Goal: Information Seeking & Learning: Learn about a topic

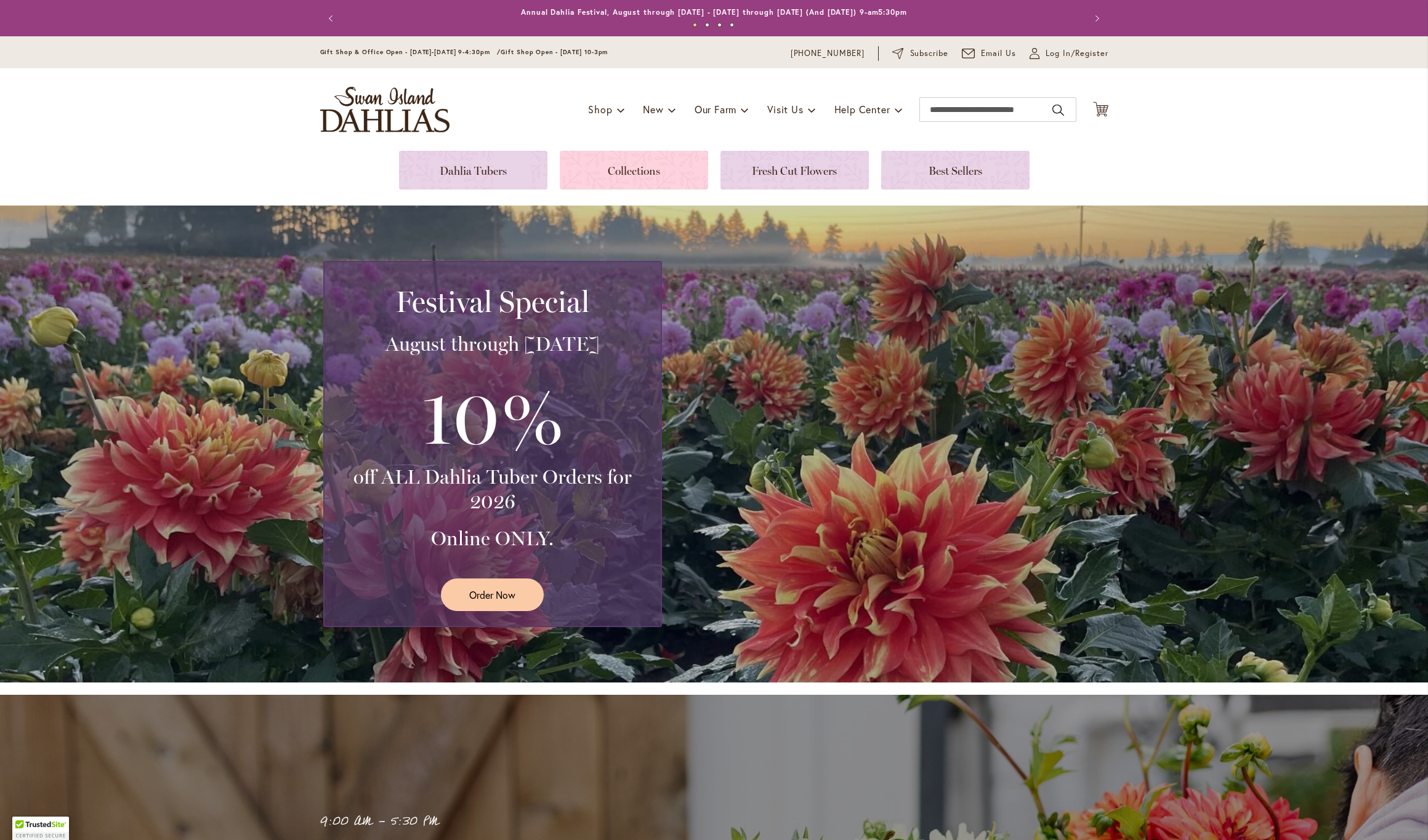
click at [643, 173] on link at bounding box center [634, 170] width 148 height 38
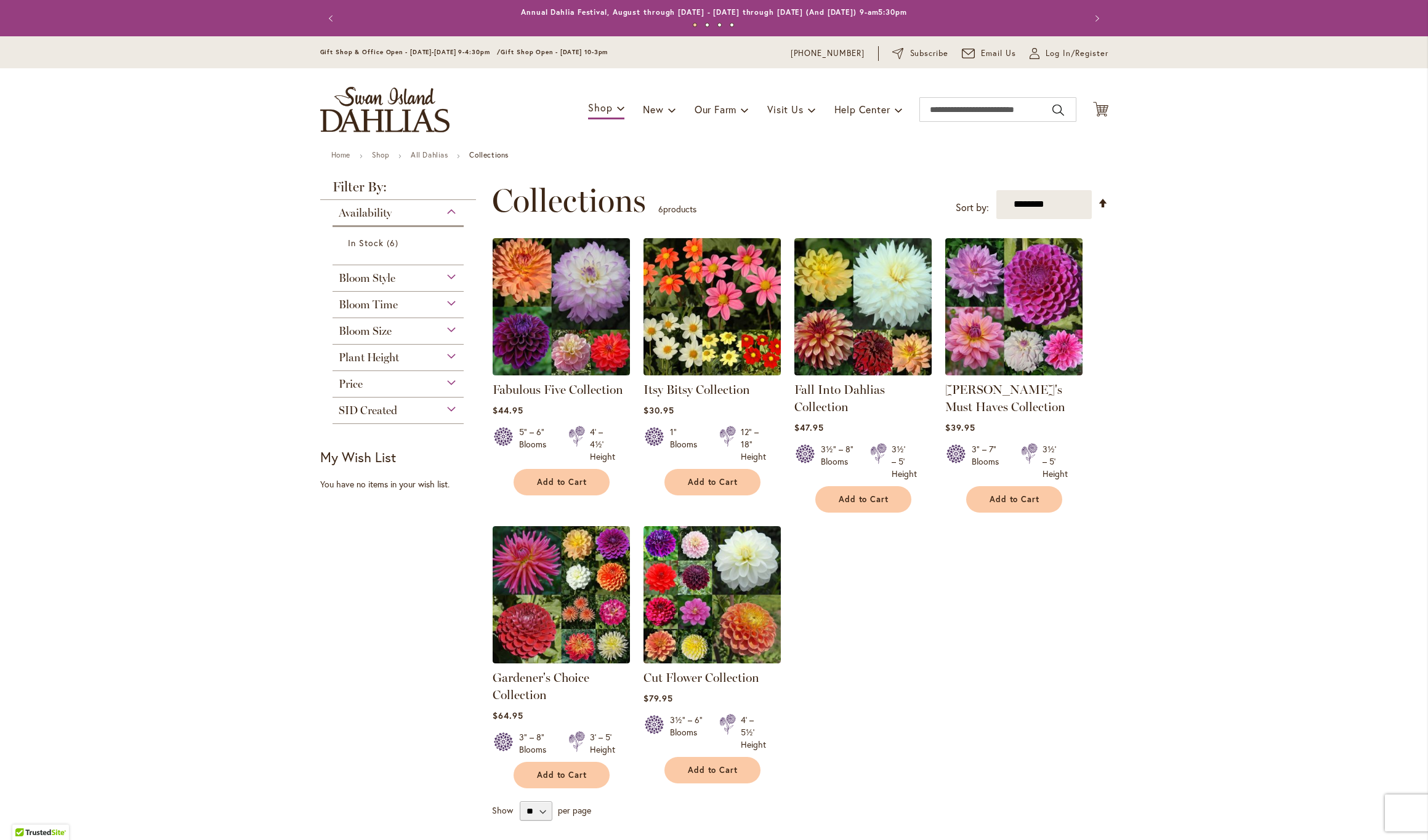
click at [451, 274] on div "Bloom Style" at bounding box center [398, 275] width 132 height 20
click at [953, 110] on input "Search" at bounding box center [998, 110] width 157 height 25
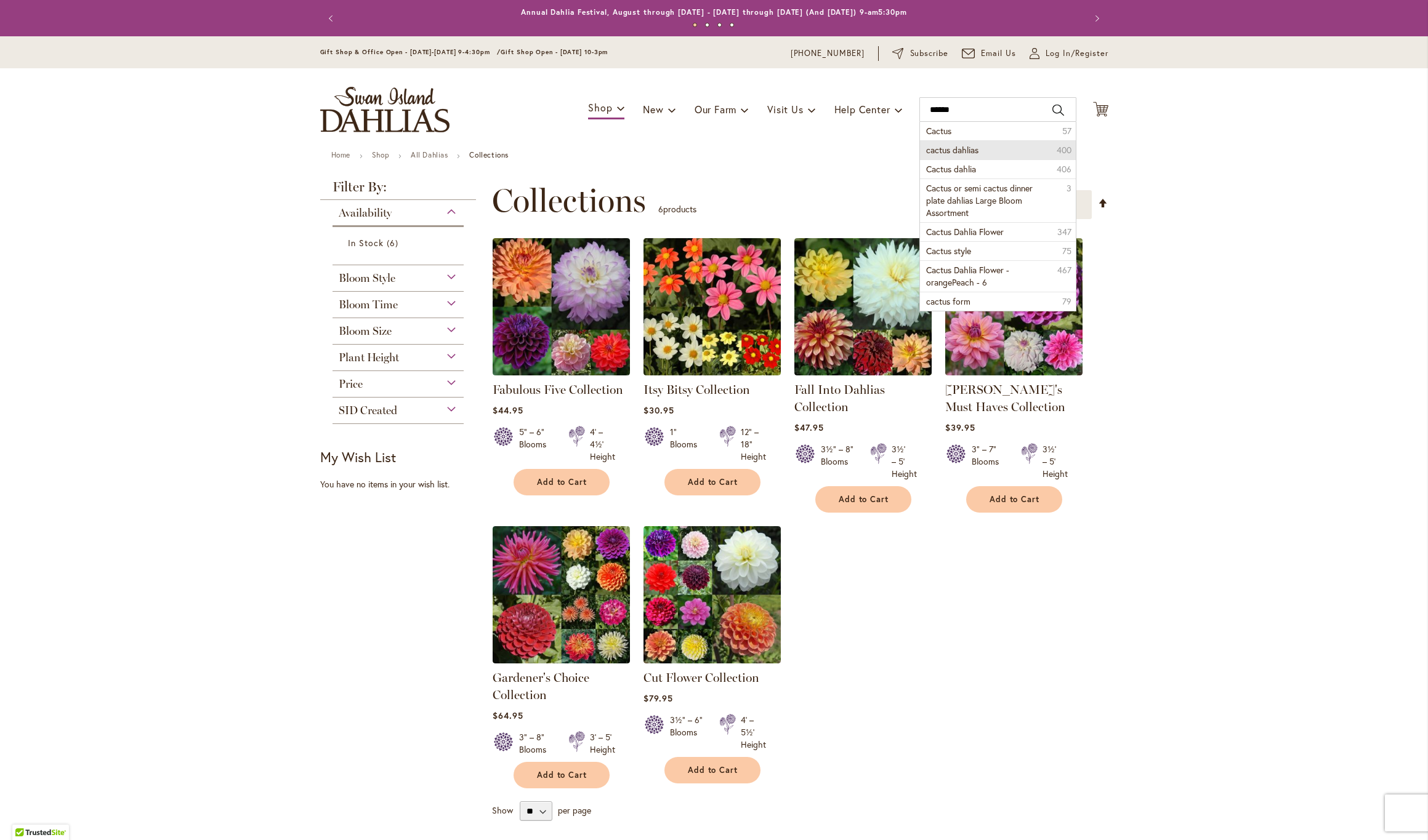
click at [976, 145] on span "cactus dahlias" at bounding box center [952, 149] width 53 height 12
type input "**********"
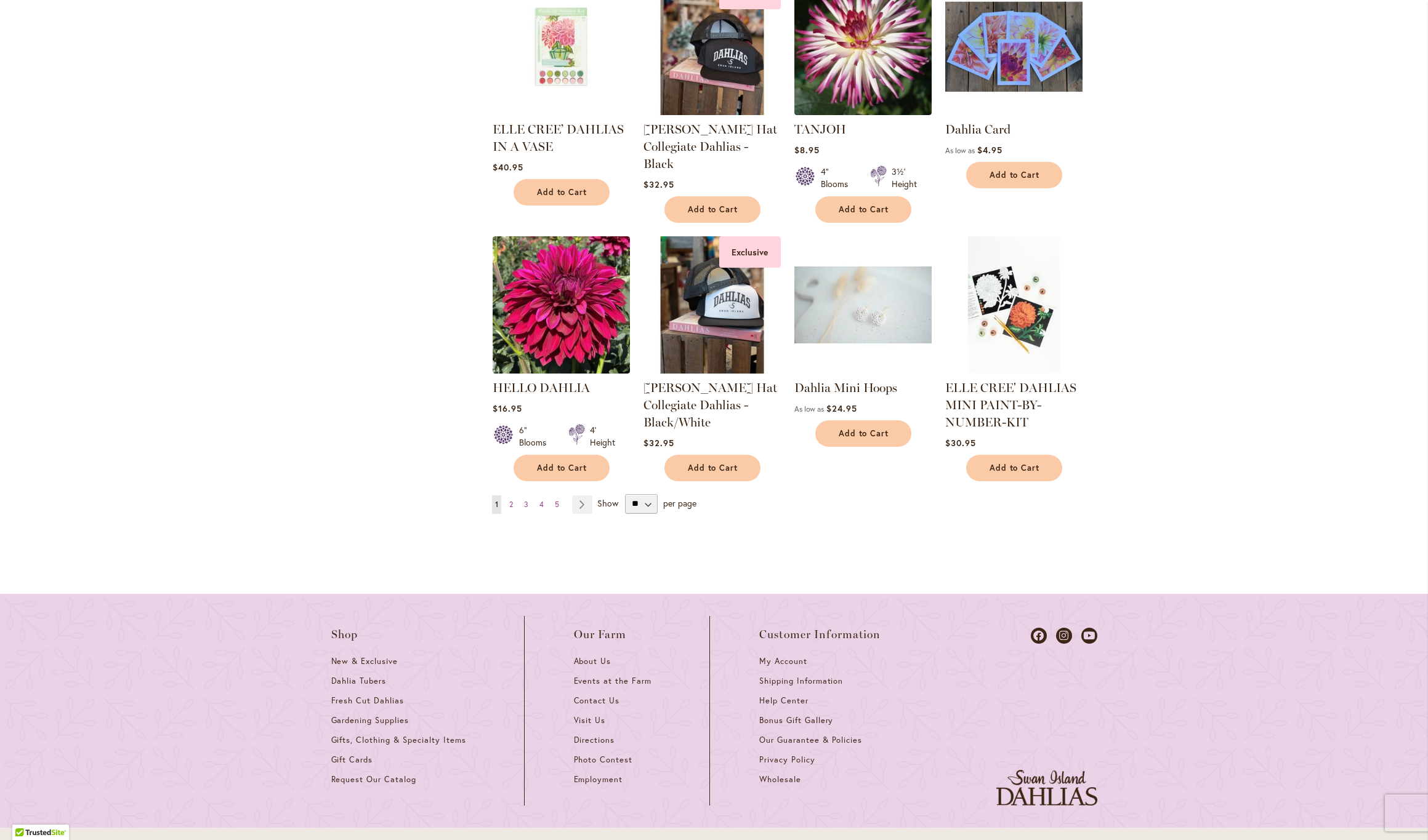
scroll to position [1027, 0]
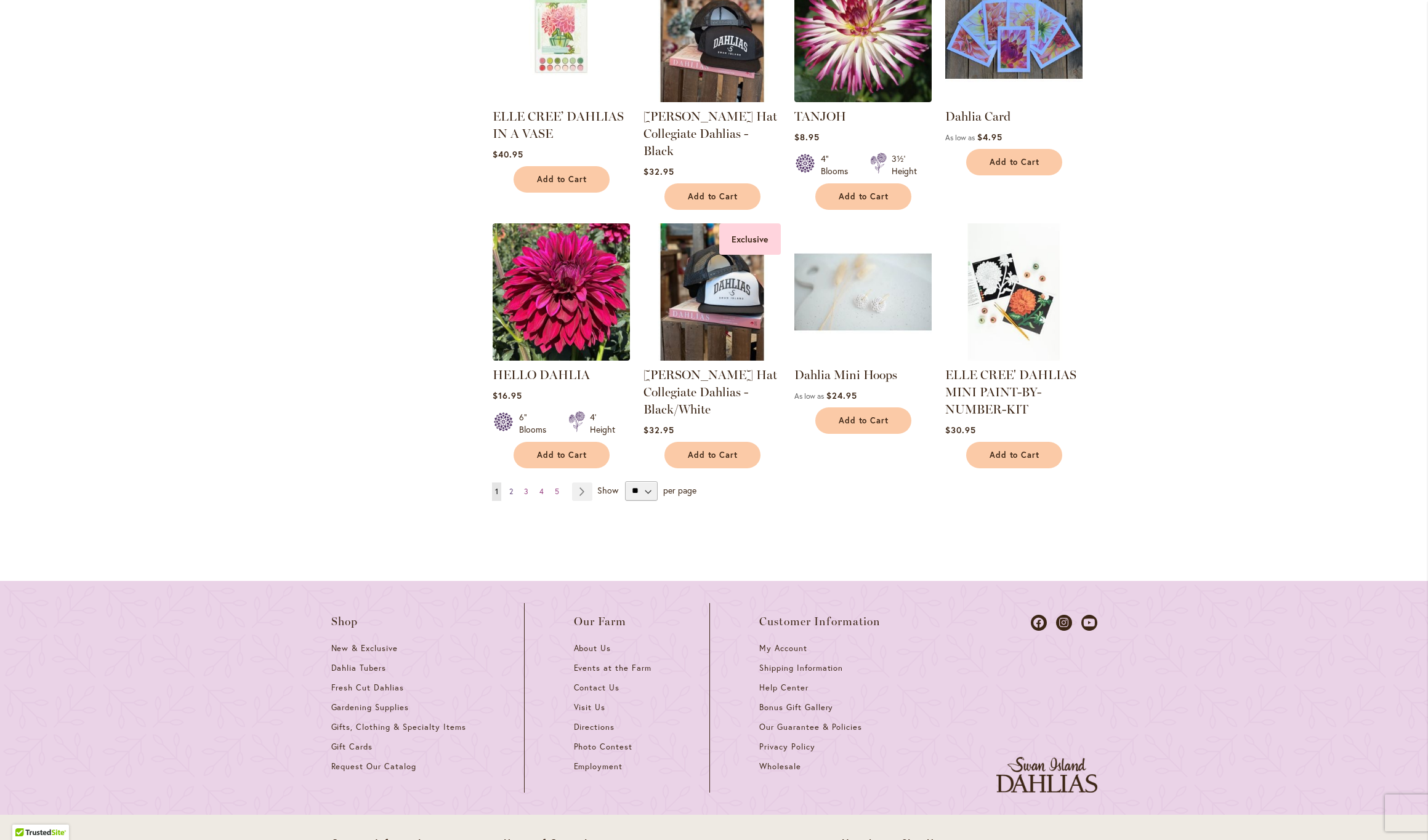
click at [512, 490] on span "2" at bounding box center [511, 491] width 4 height 9
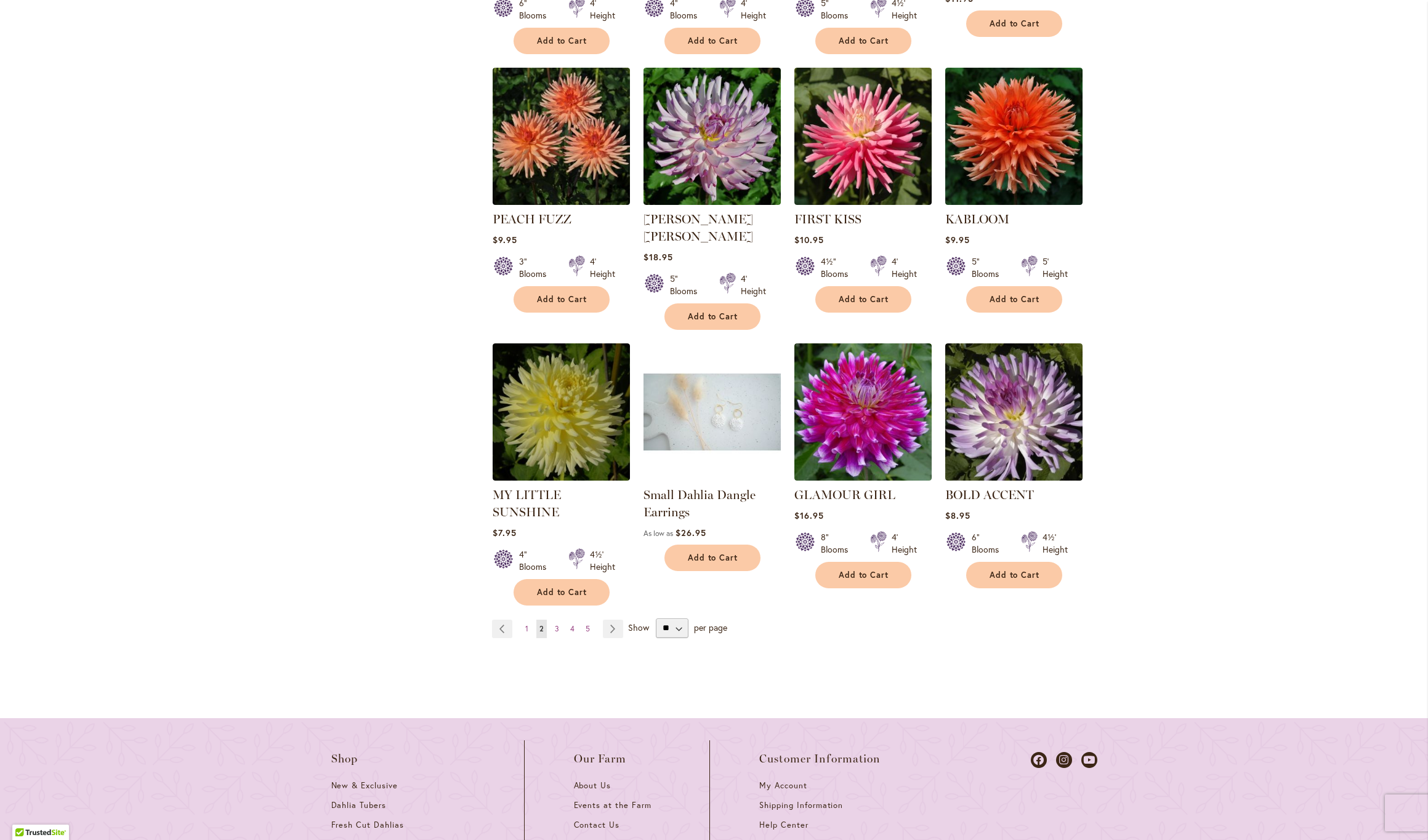
scroll to position [914, 0]
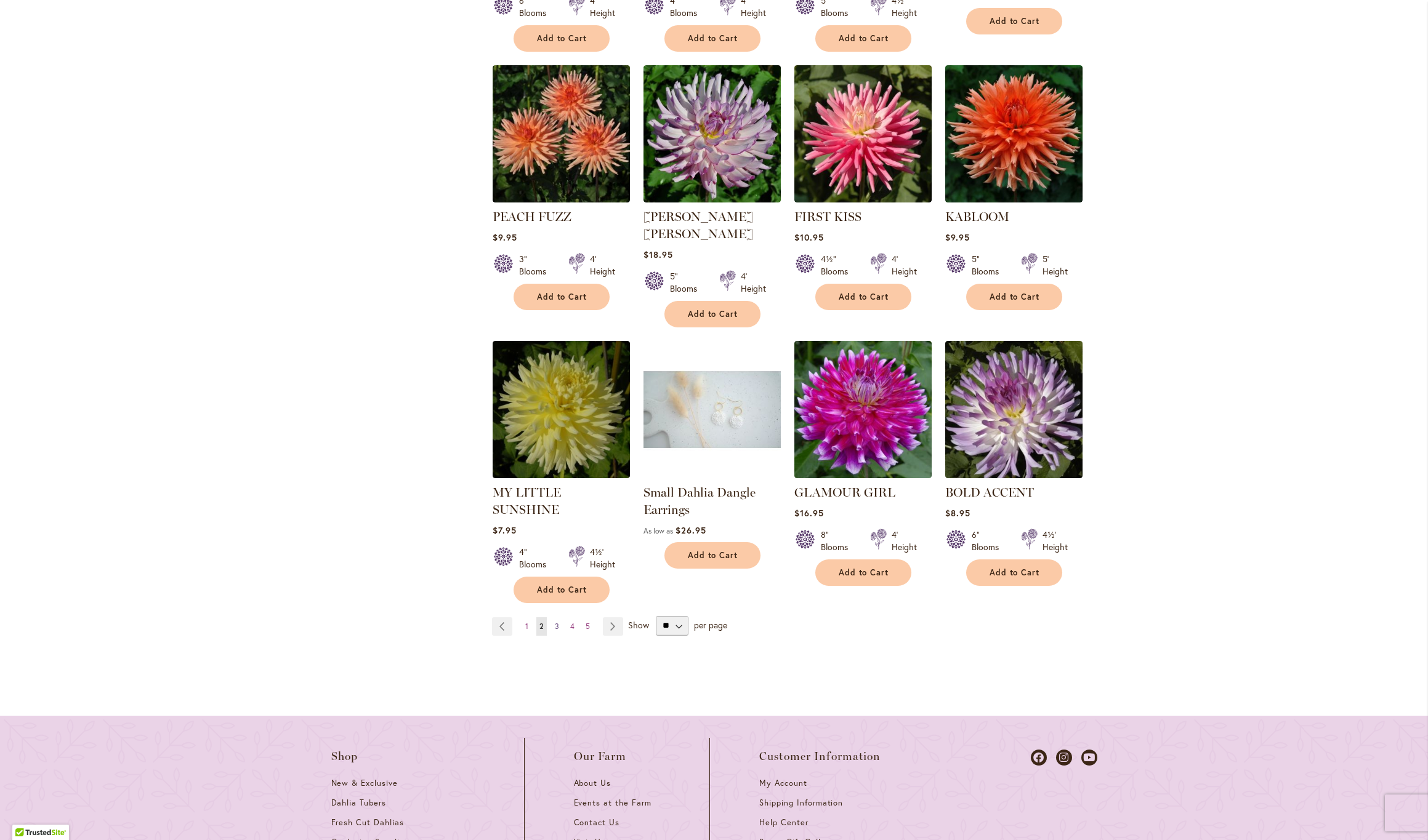
click at [557, 621] on span "3" at bounding box center [556, 626] width 4 height 9
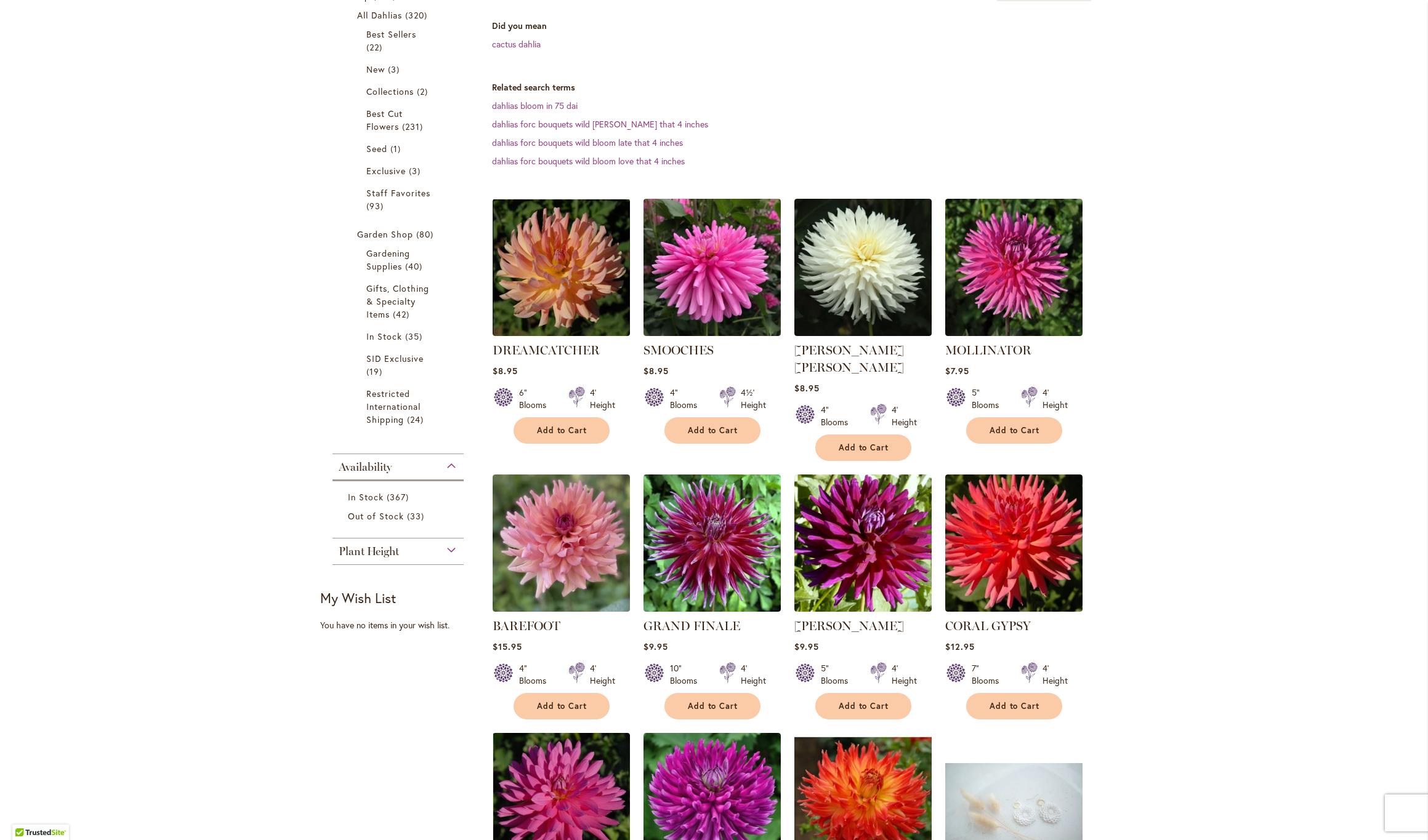
scroll to position [245, 0]
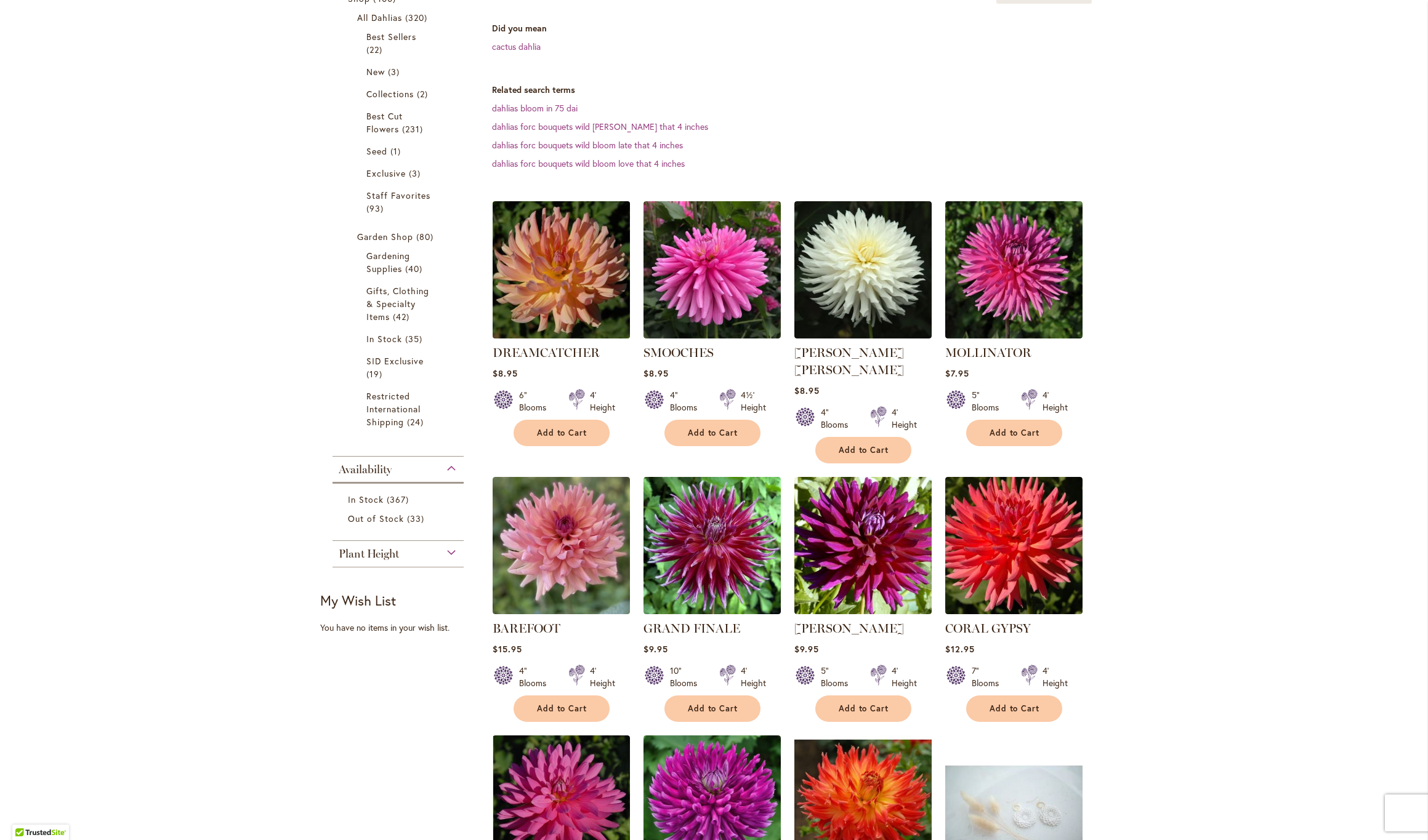
click at [567, 294] on img at bounding box center [560, 269] width 144 height 144
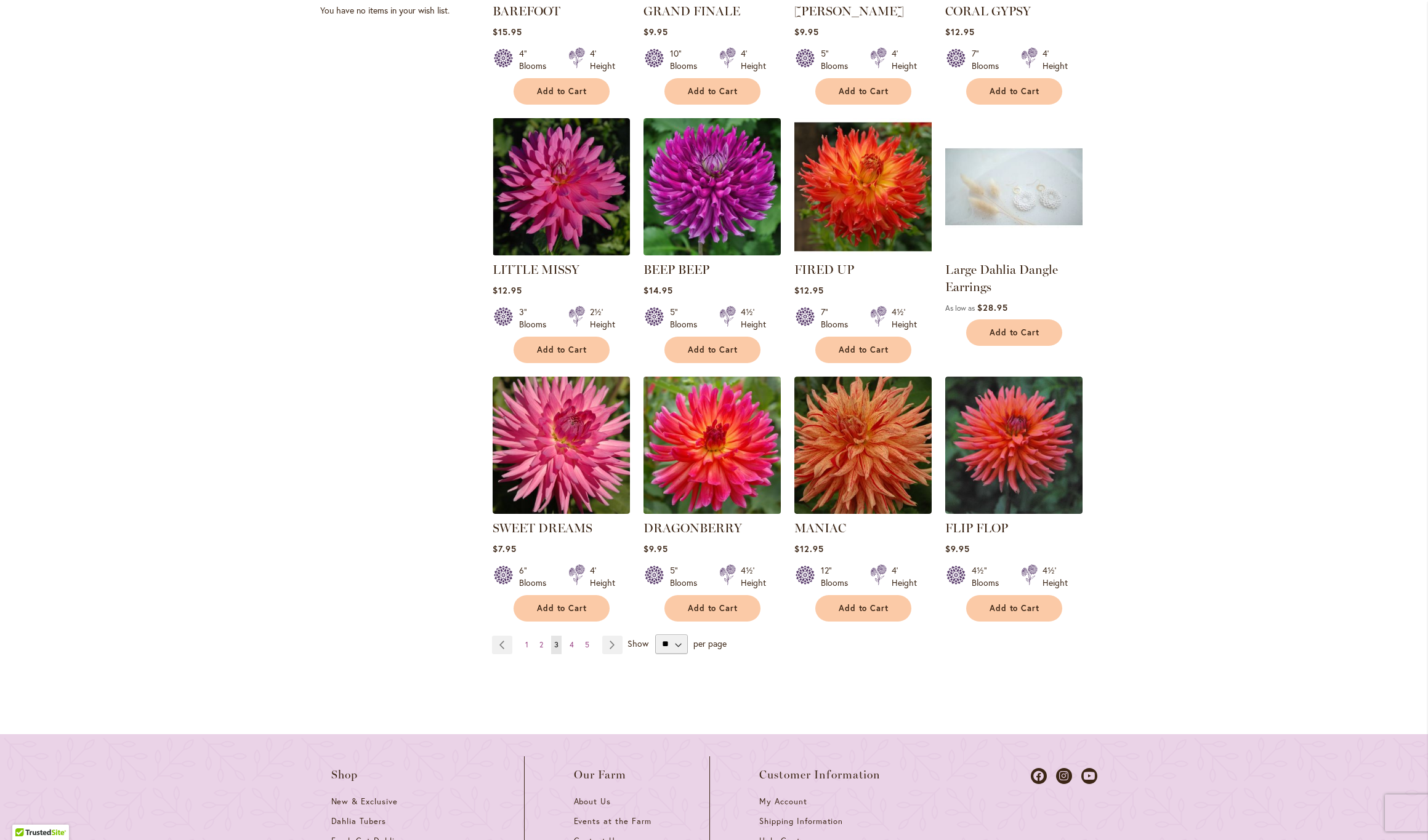
scroll to position [862, 0]
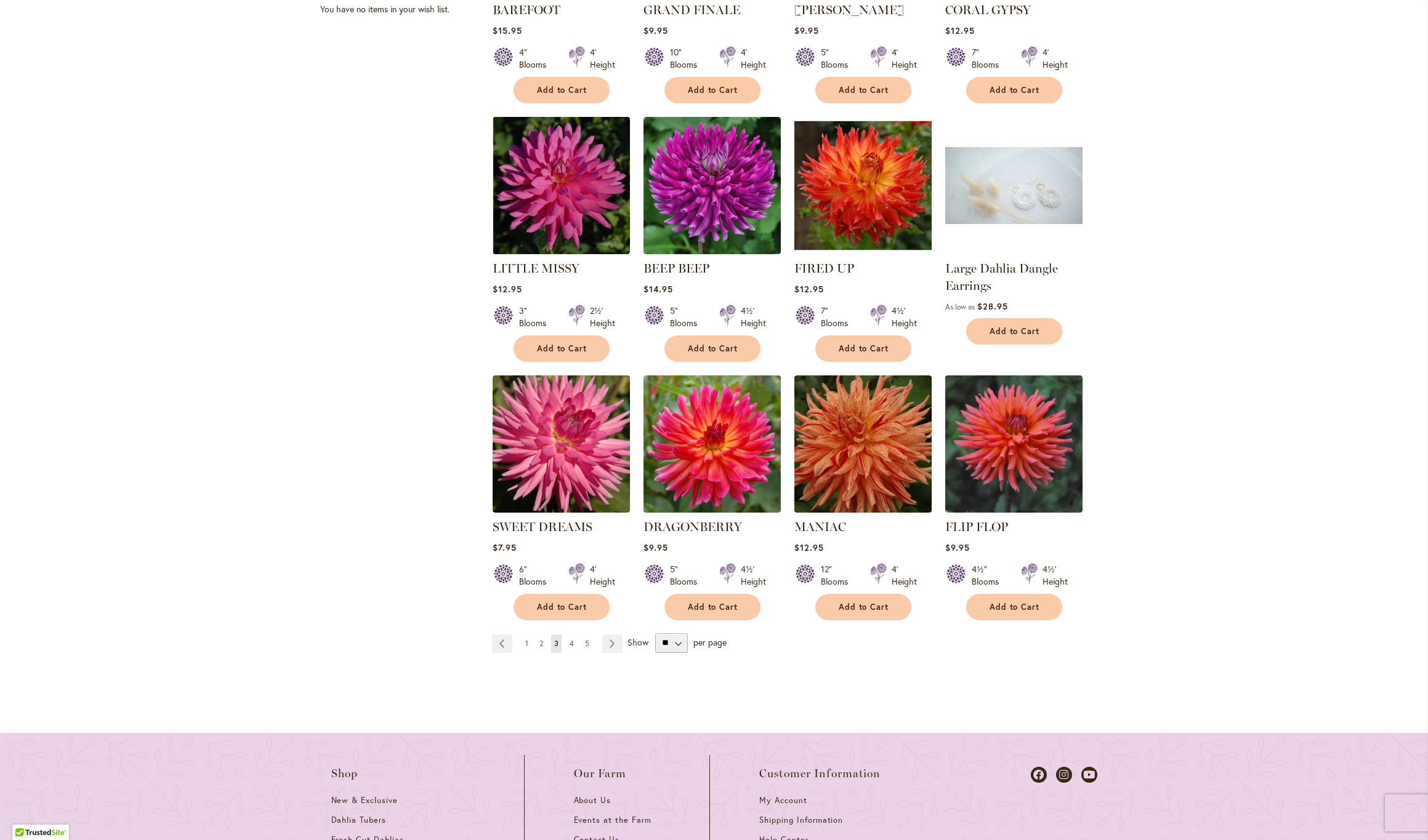
click at [572, 639] on span "4" at bounding box center [572, 644] width 4 height 9
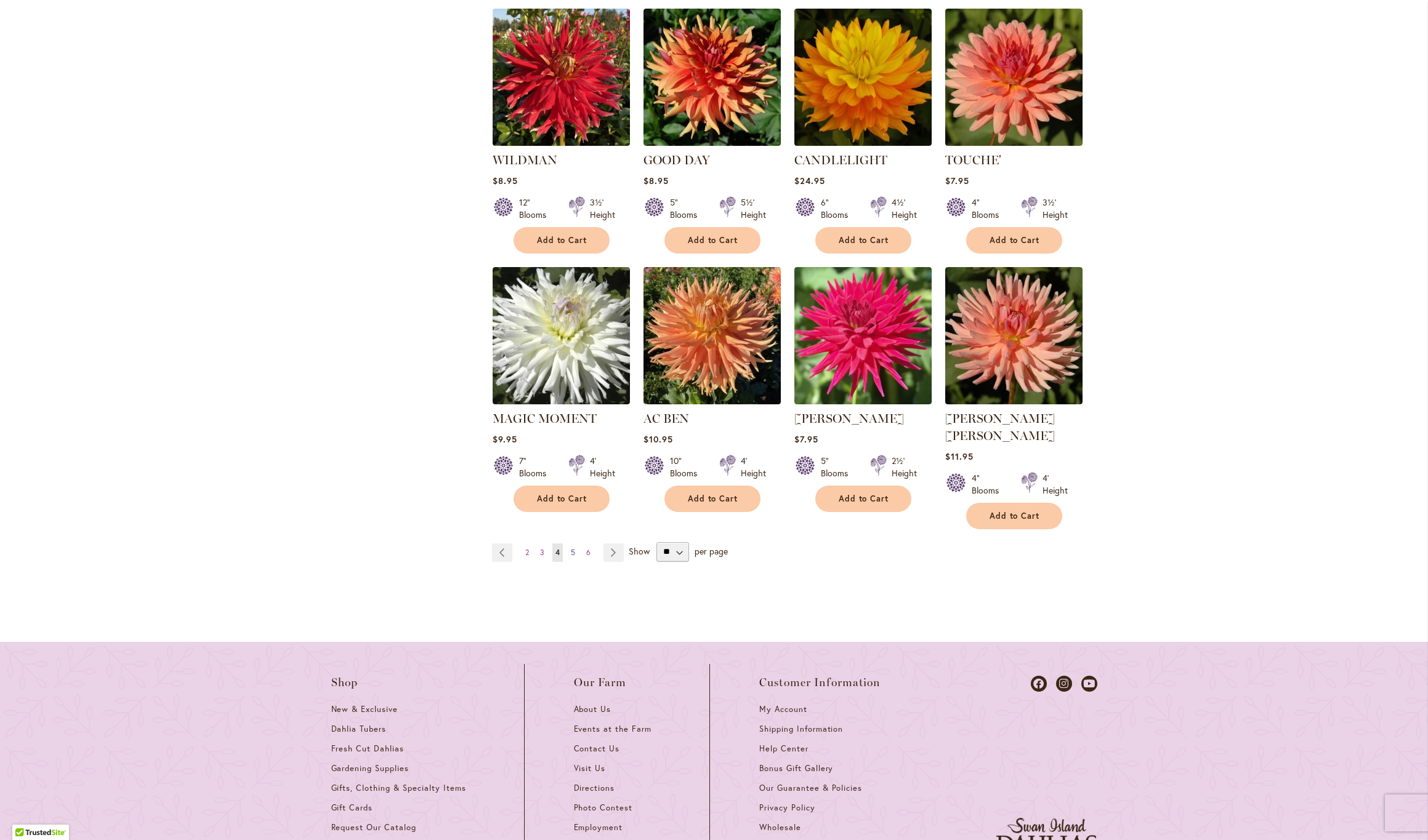
scroll to position [955, 0]
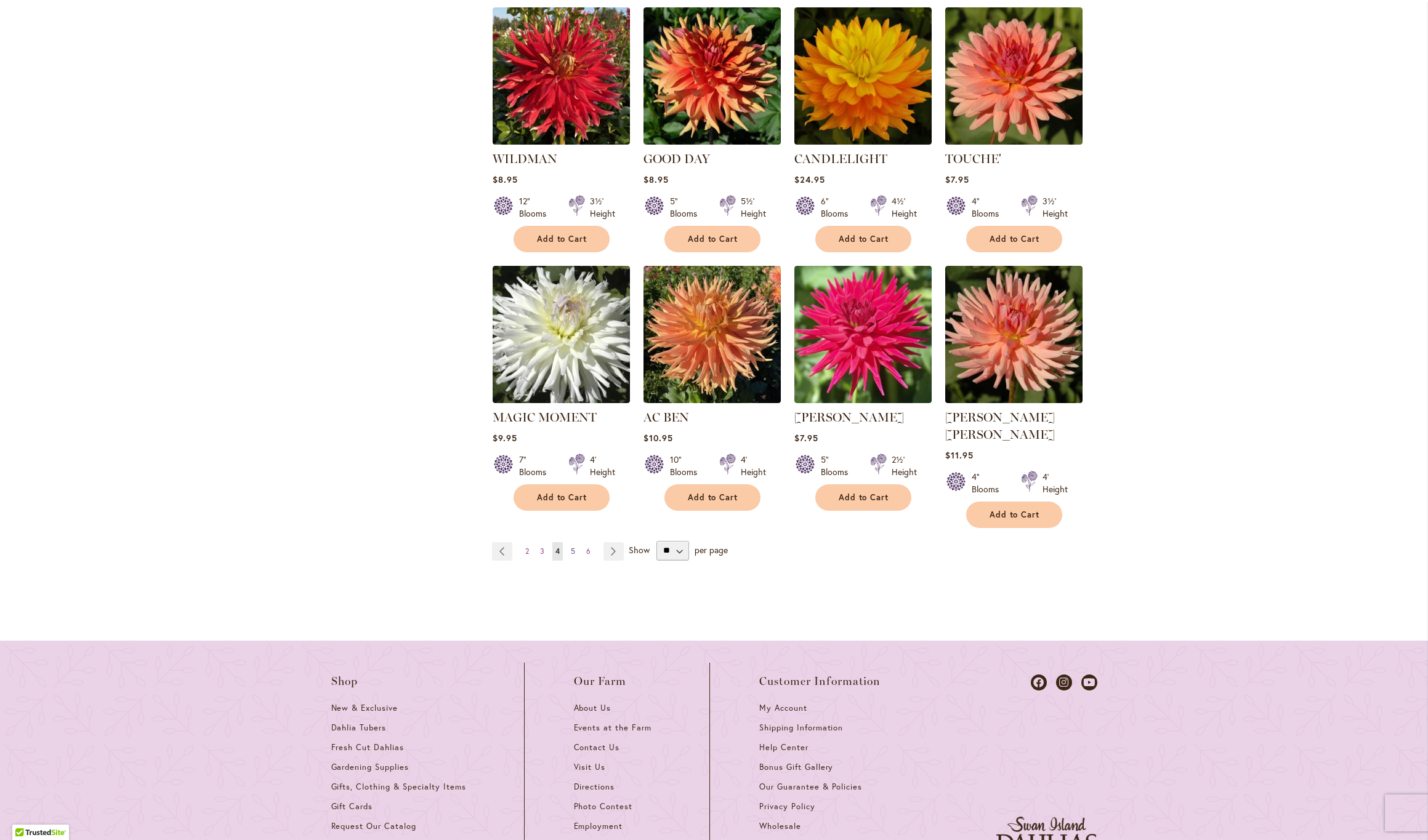
click at [572, 546] on span "5" at bounding box center [572, 551] width 4 height 9
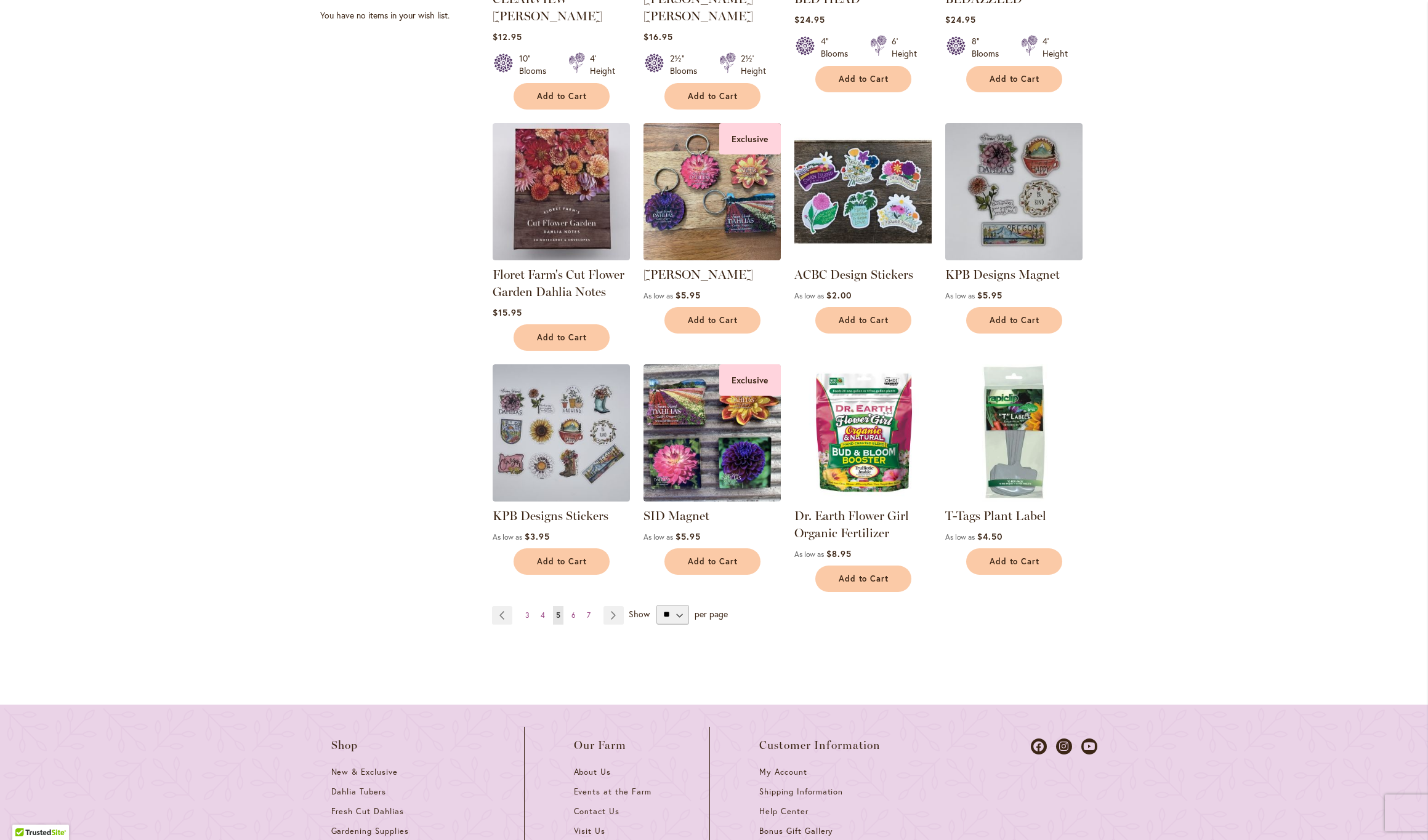
scroll to position [865, 0]
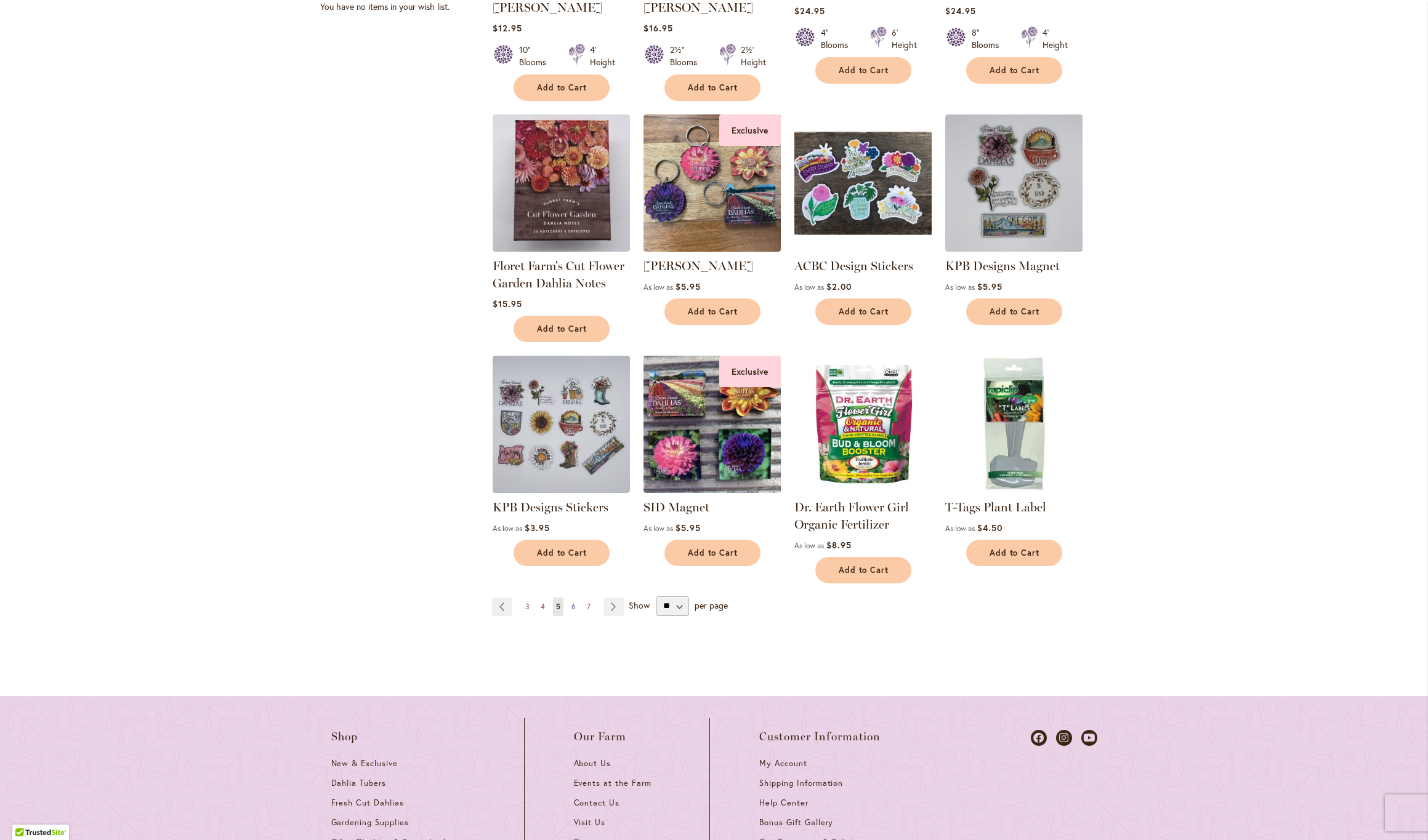
click at [573, 602] on span "6" at bounding box center [573, 606] width 4 height 9
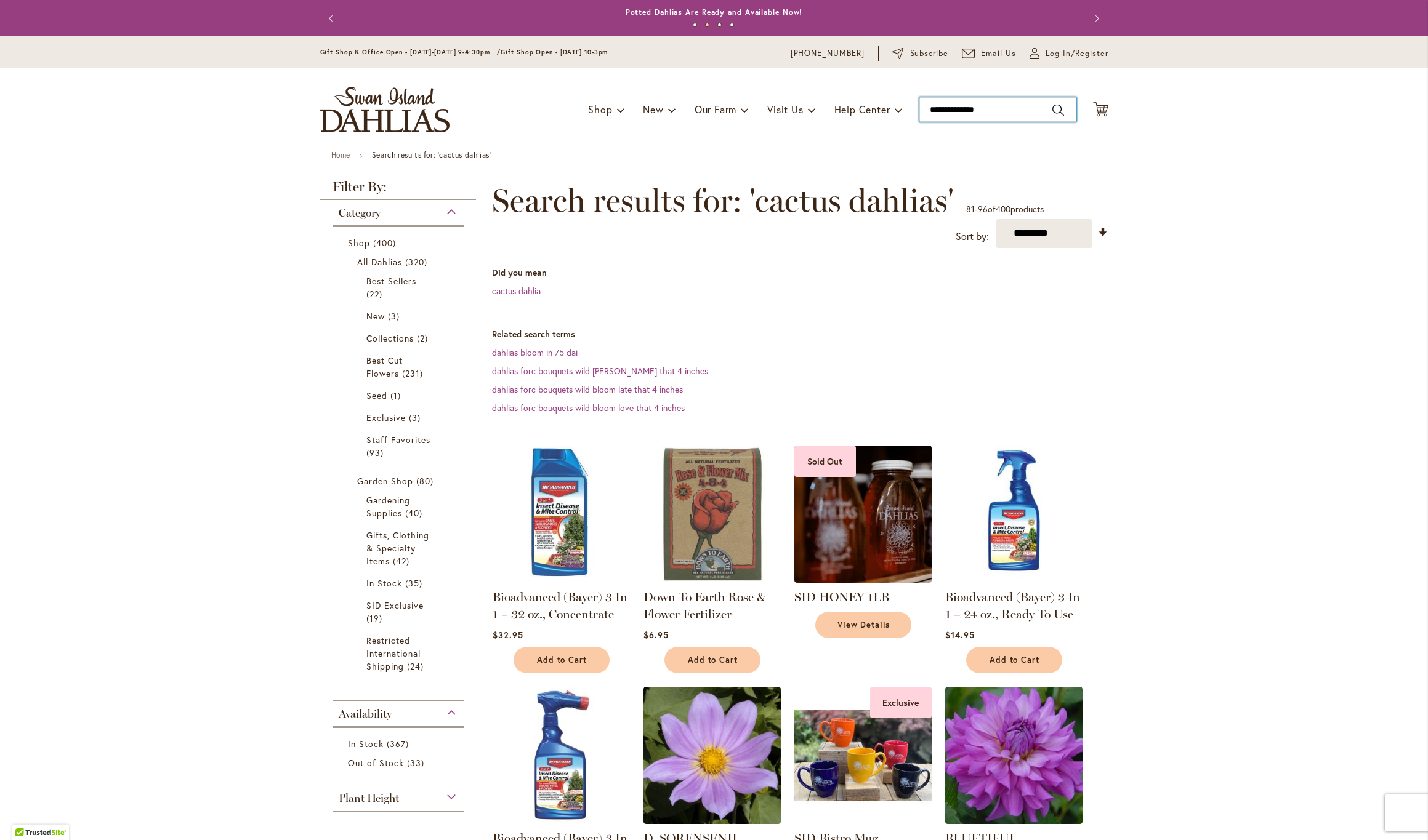
click at [928, 108] on input "**********" at bounding box center [998, 110] width 157 height 25
type input "**********"
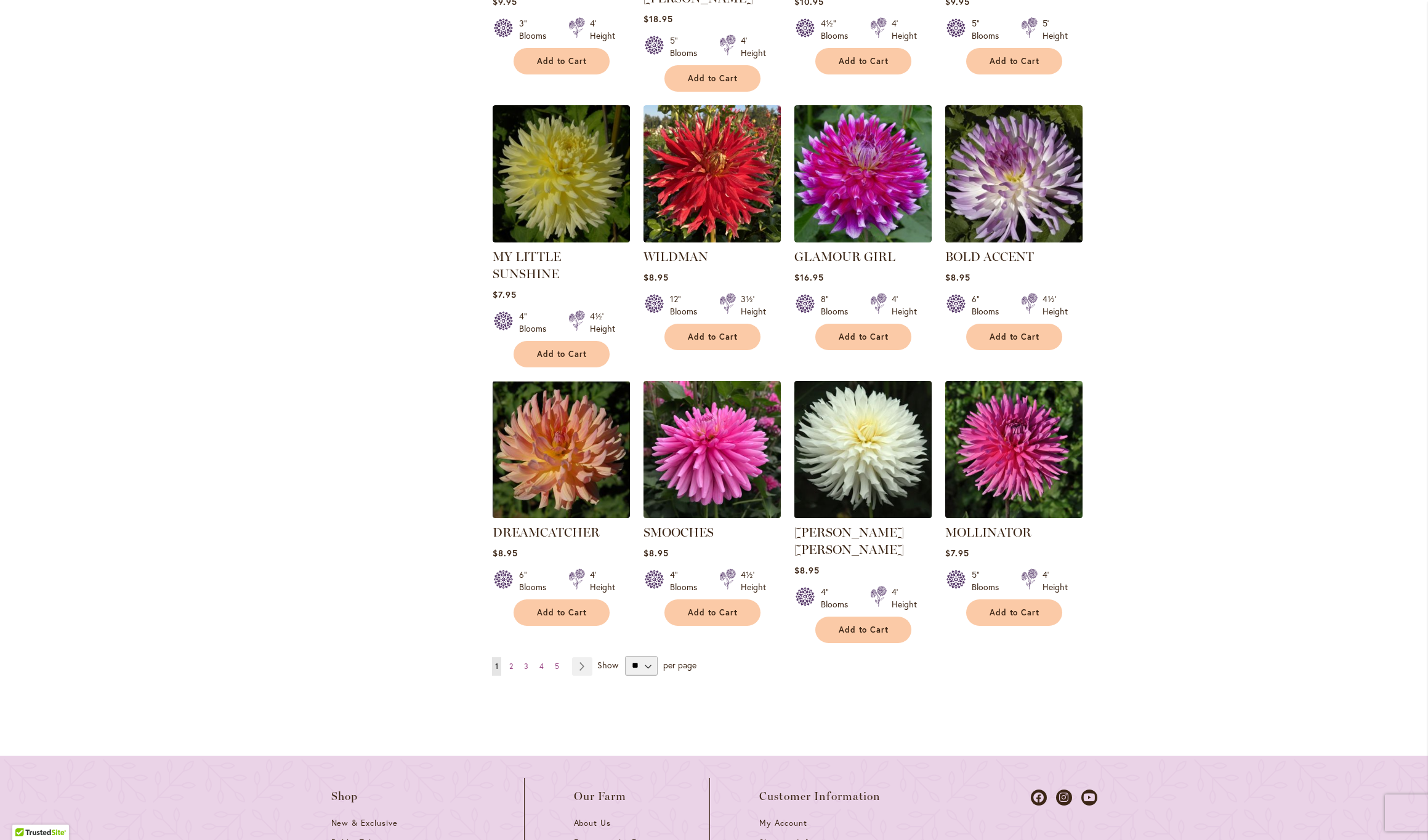
scroll to position [894, 0]
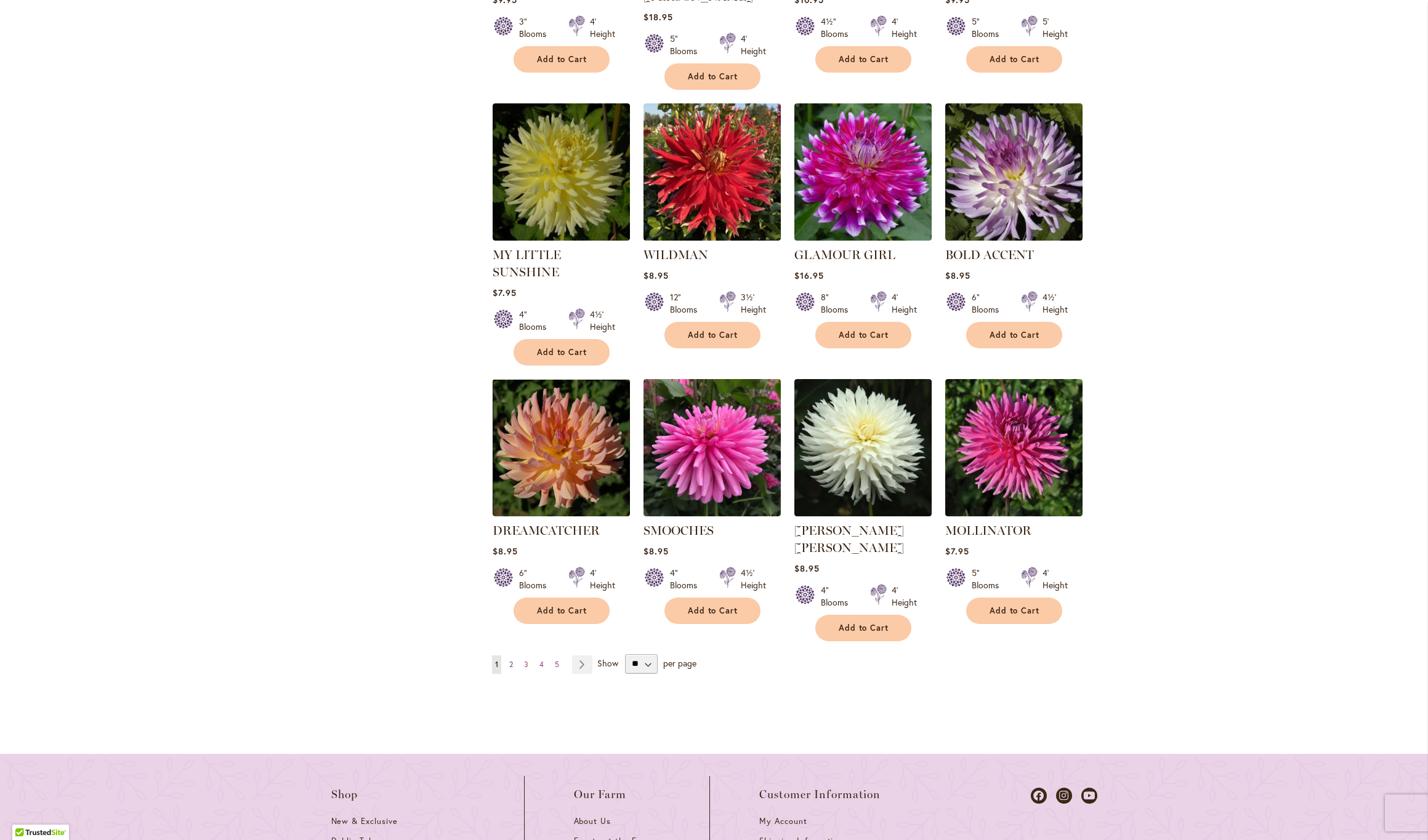
click at [513, 660] on span "2" at bounding box center [511, 664] width 4 height 9
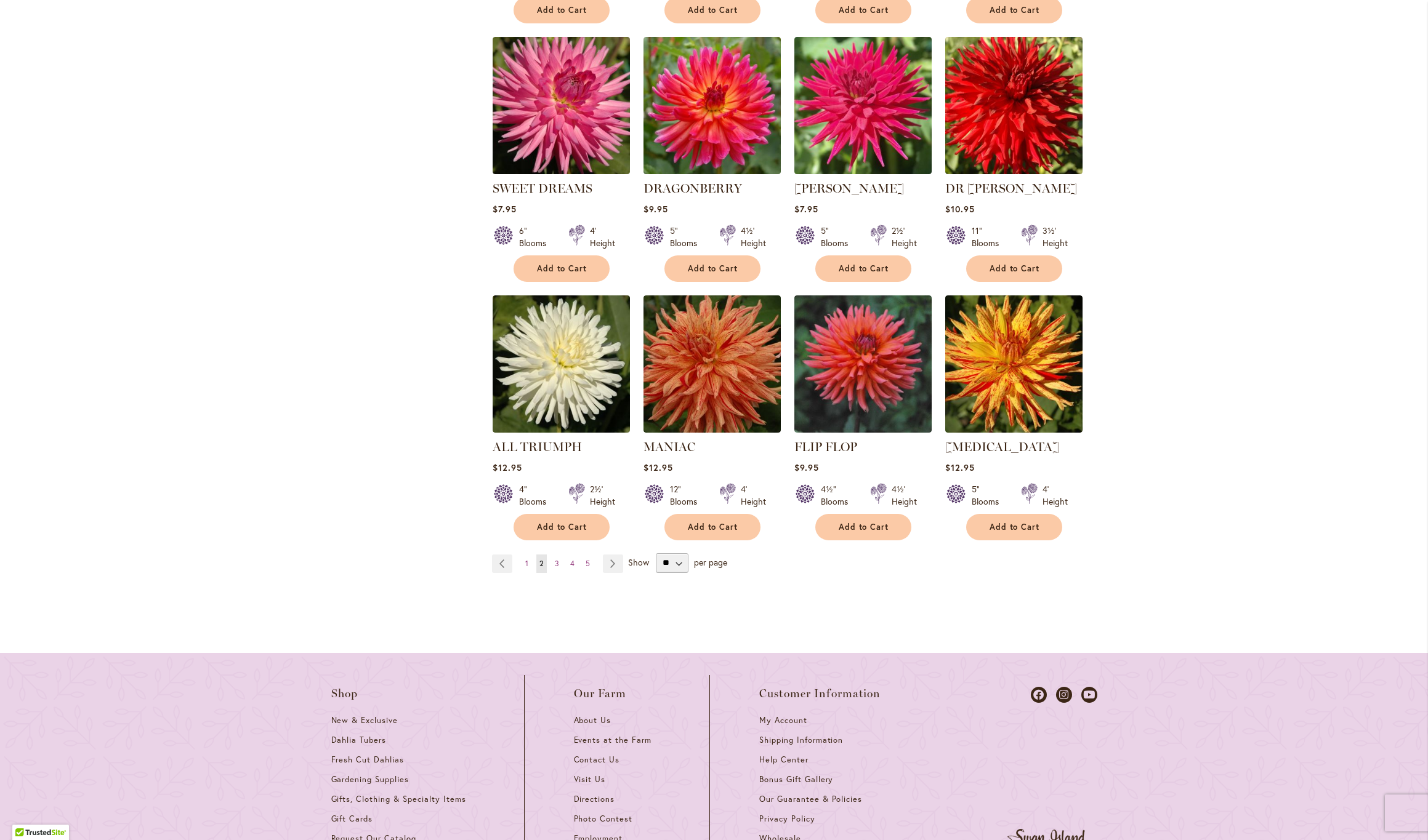
scroll to position [948, 0]
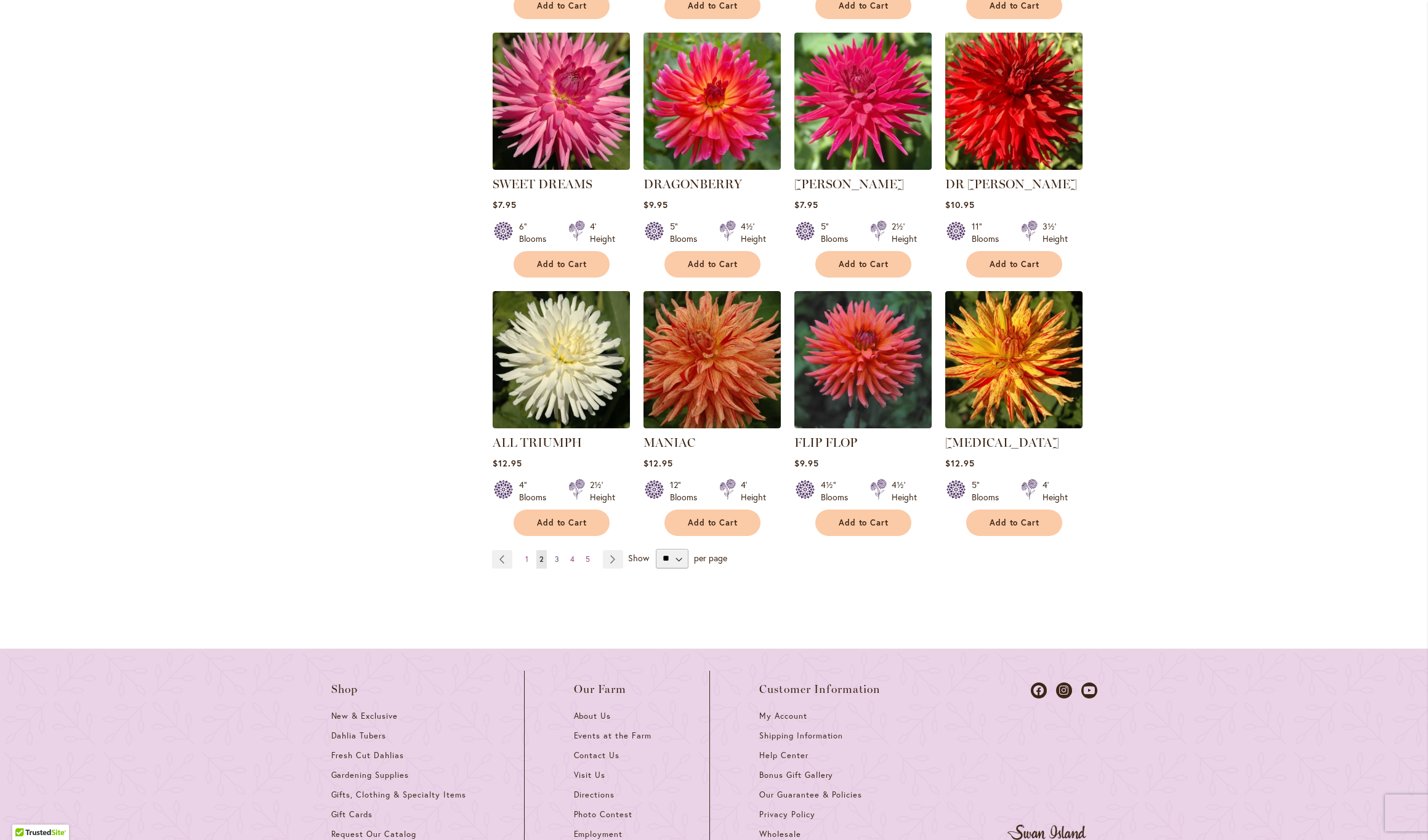
click at [558, 558] on span "3" at bounding box center [556, 559] width 4 height 9
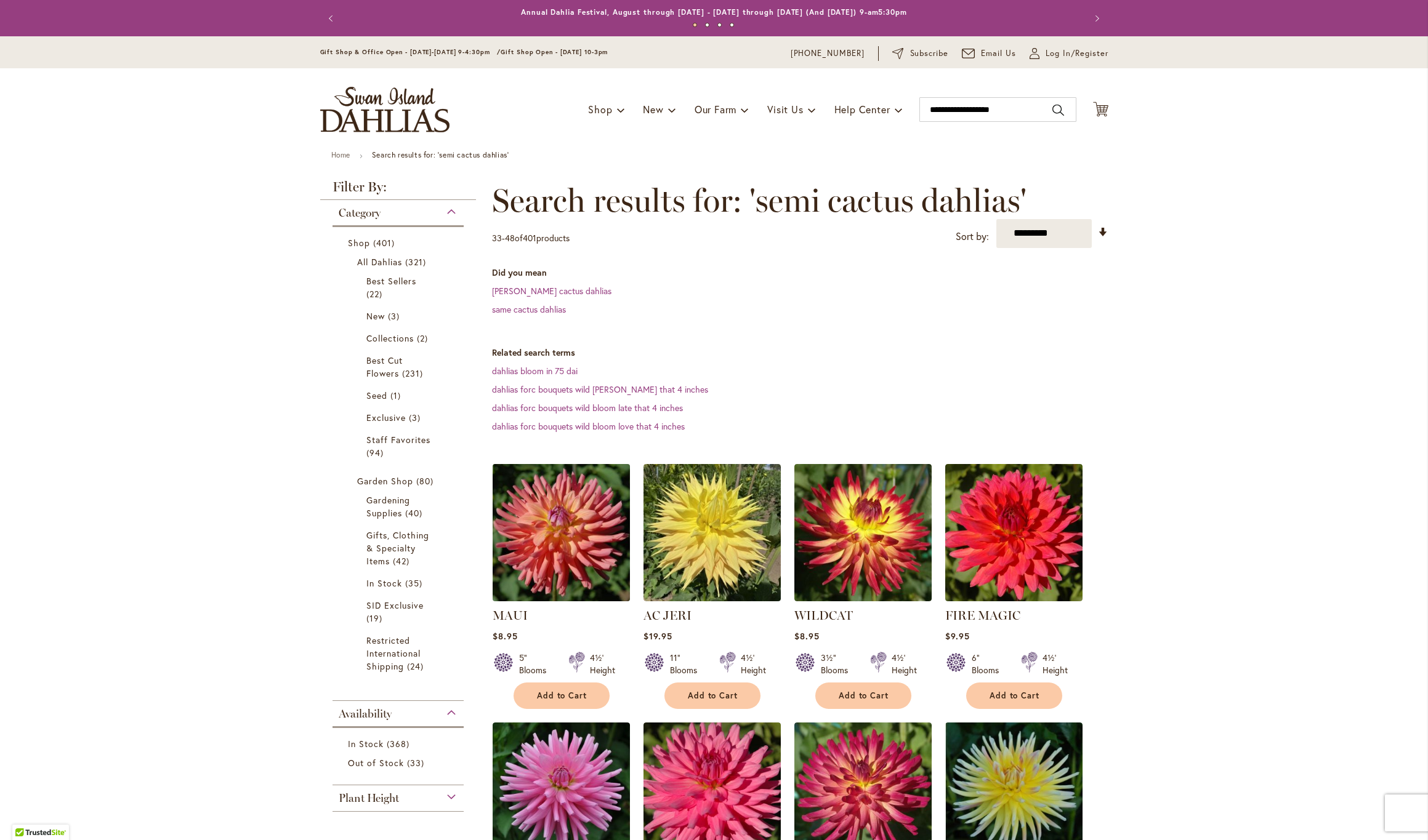
click at [530, 509] on img at bounding box center [560, 532] width 144 height 144
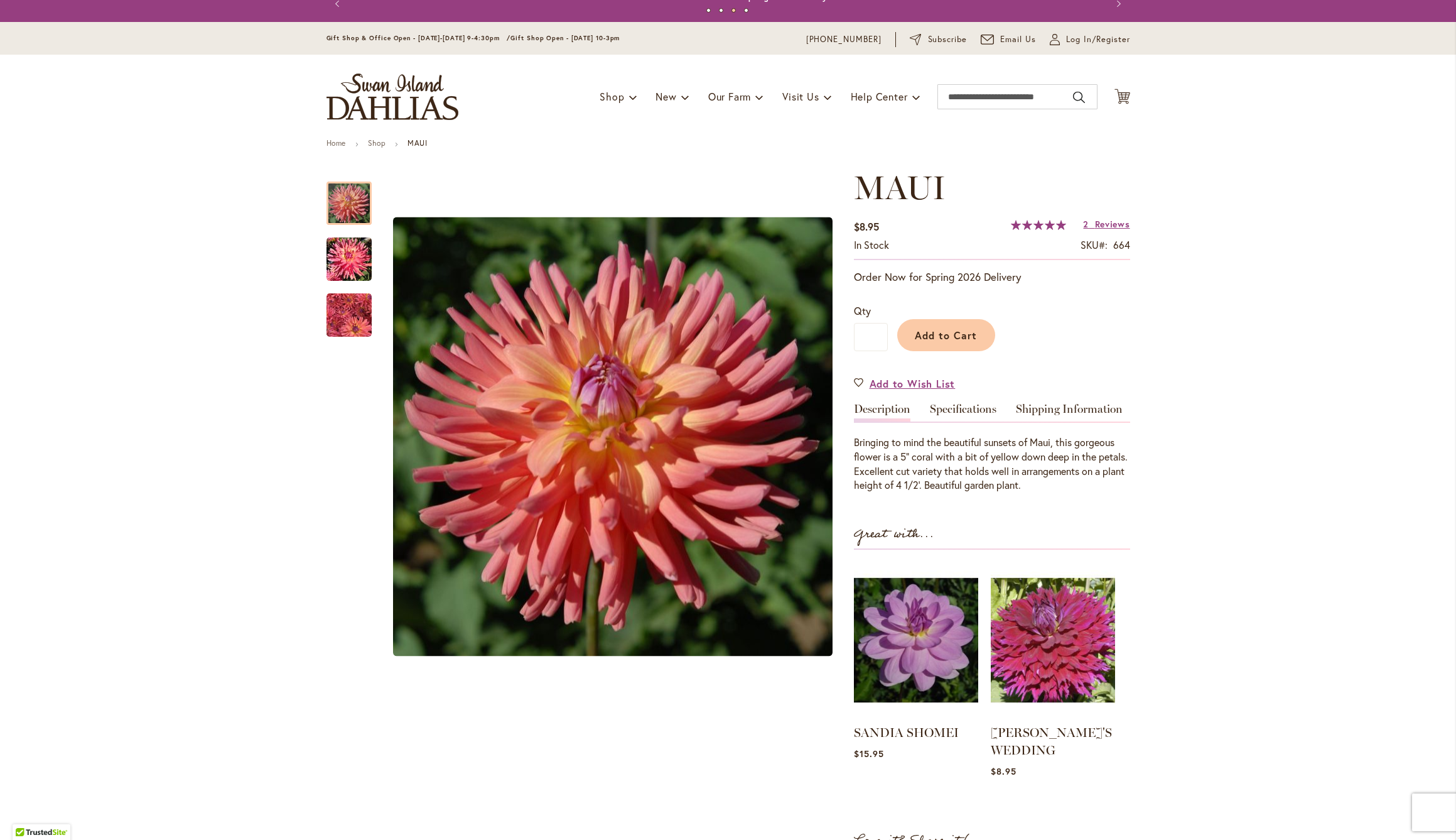
scroll to position [16, 0]
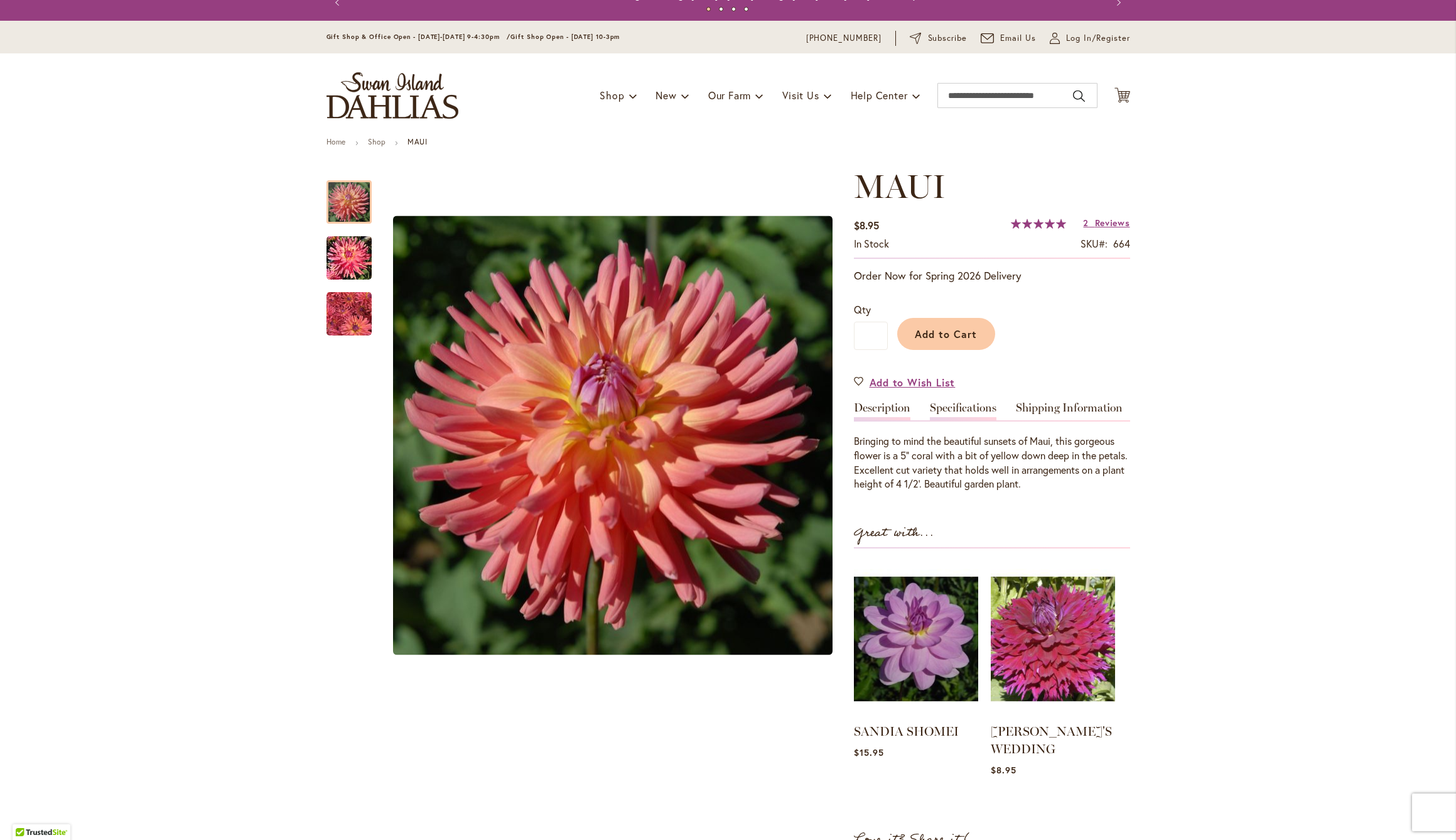
click at [967, 405] on link "Specifications" at bounding box center [962, 411] width 66 height 18
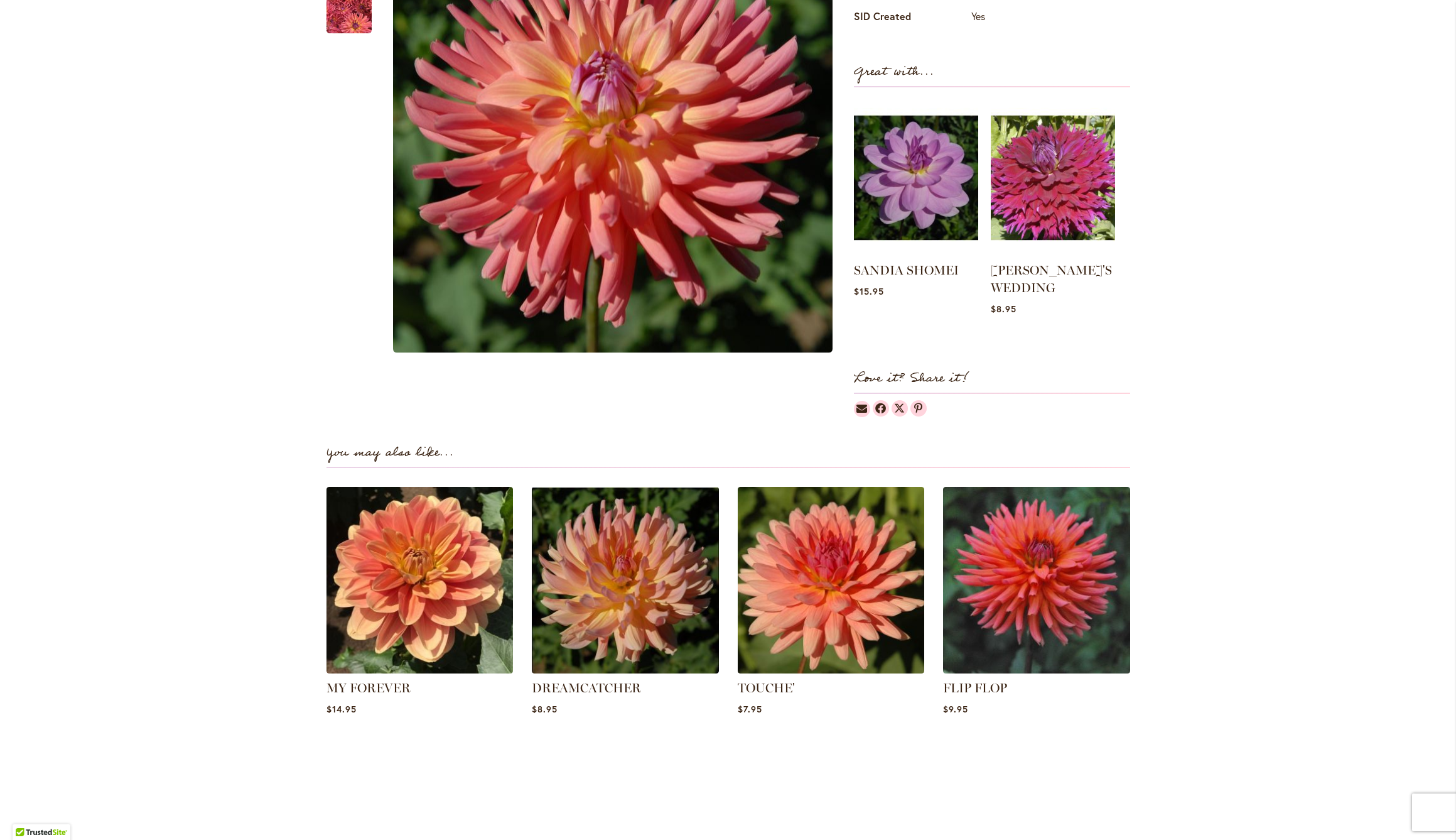
scroll to position [670, 0]
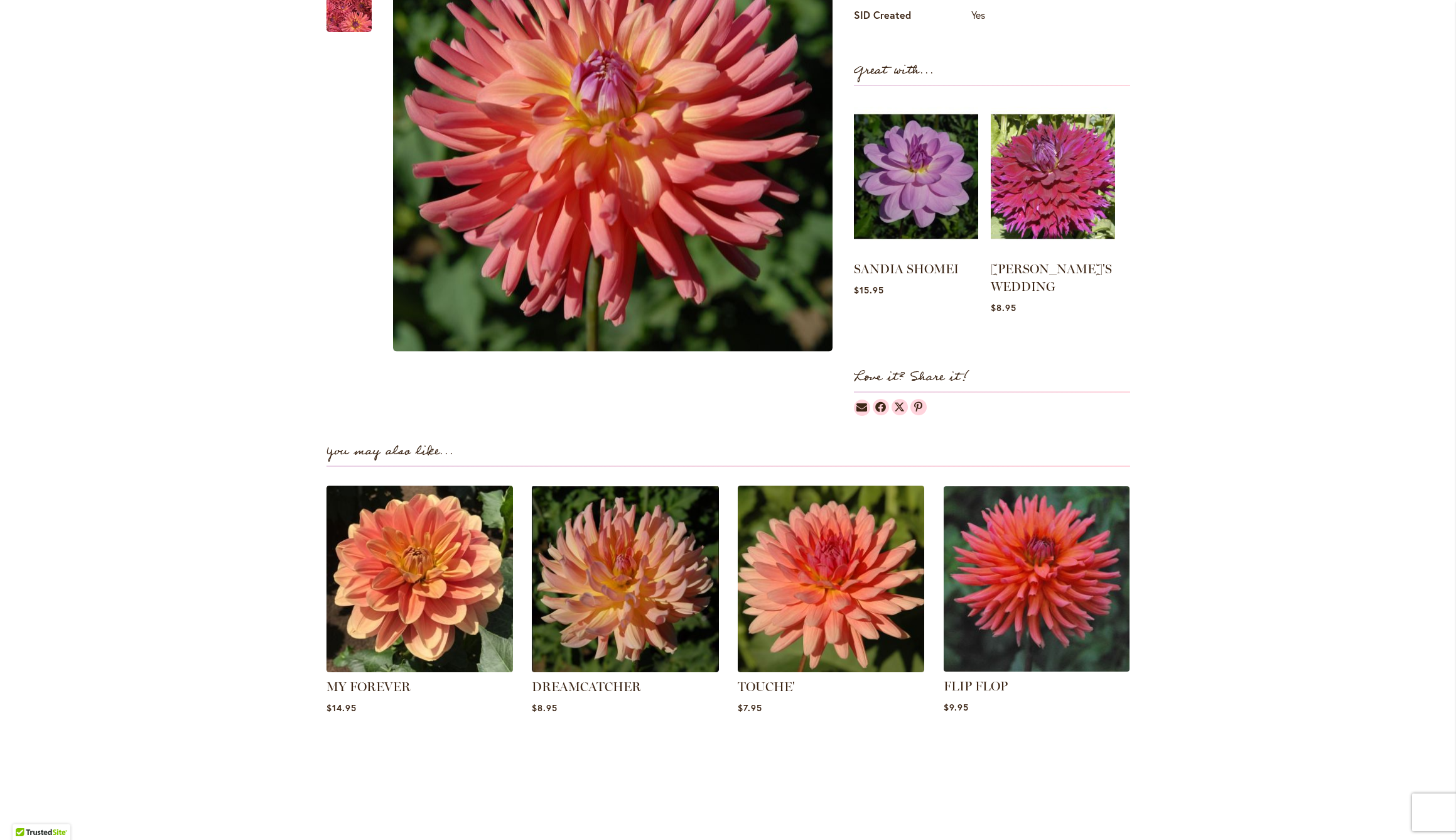
click at [1045, 531] on img at bounding box center [1036, 579] width 195 height 195
